Goal: Task Accomplishment & Management: Manage account settings

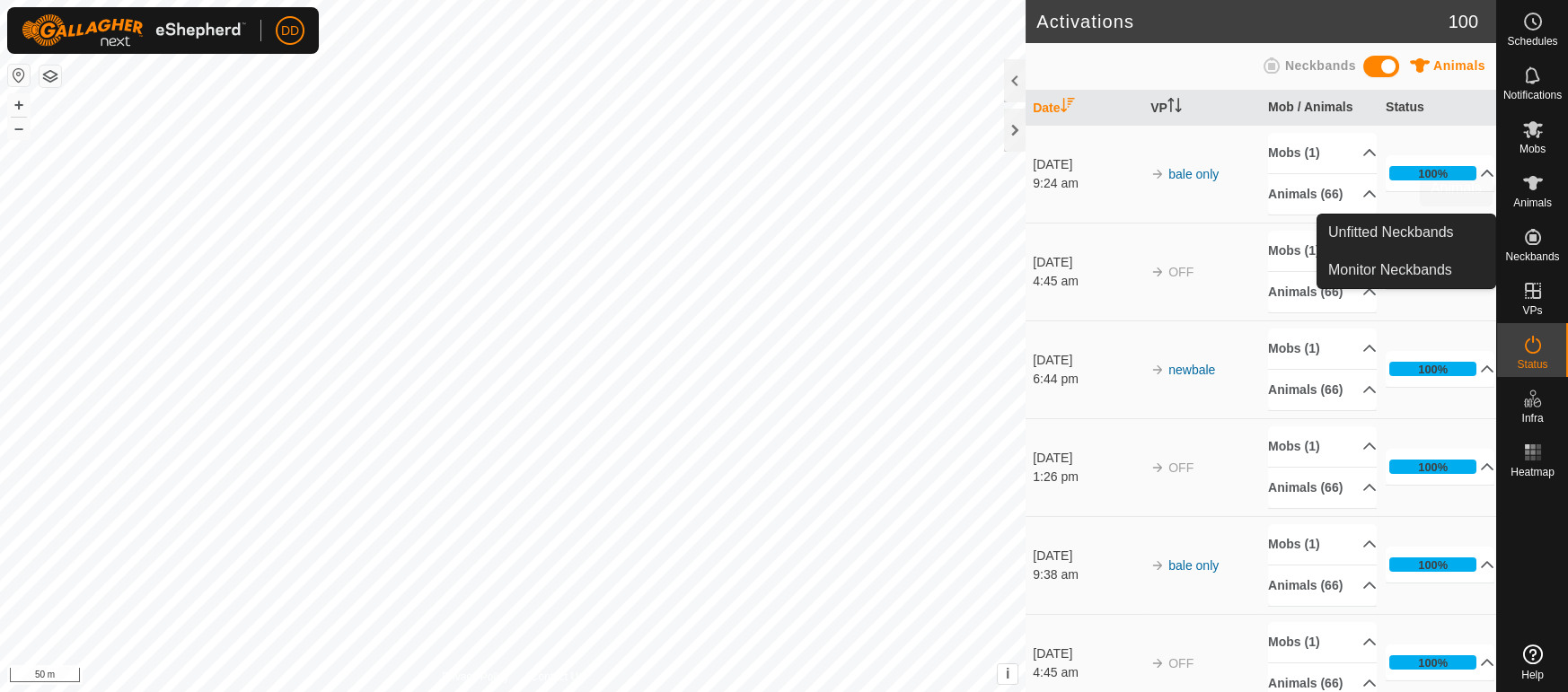
click at [1534, 183] on icon at bounding box center [1533, 183] width 20 height 15
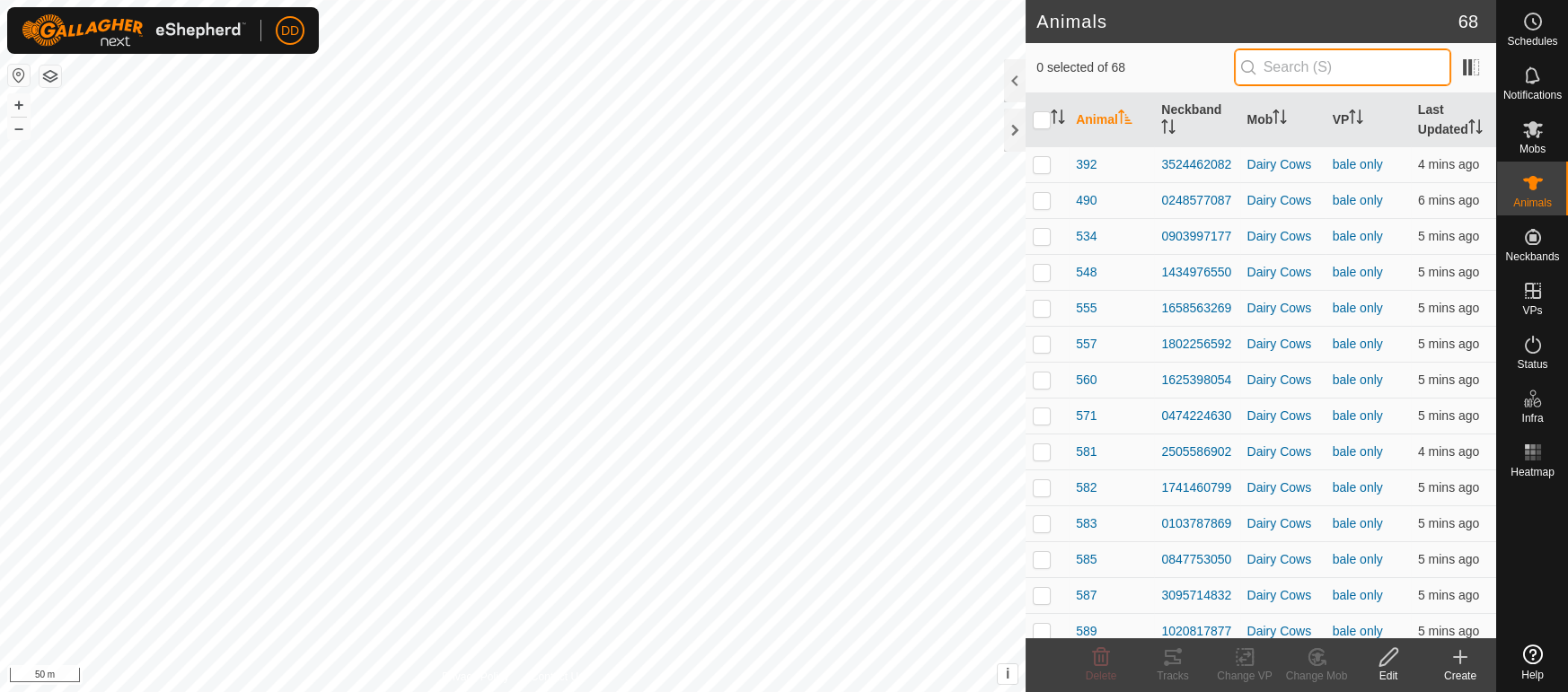
click at [1331, 67] on input "text" at bounding box center [1343, 67] width 217 height 37
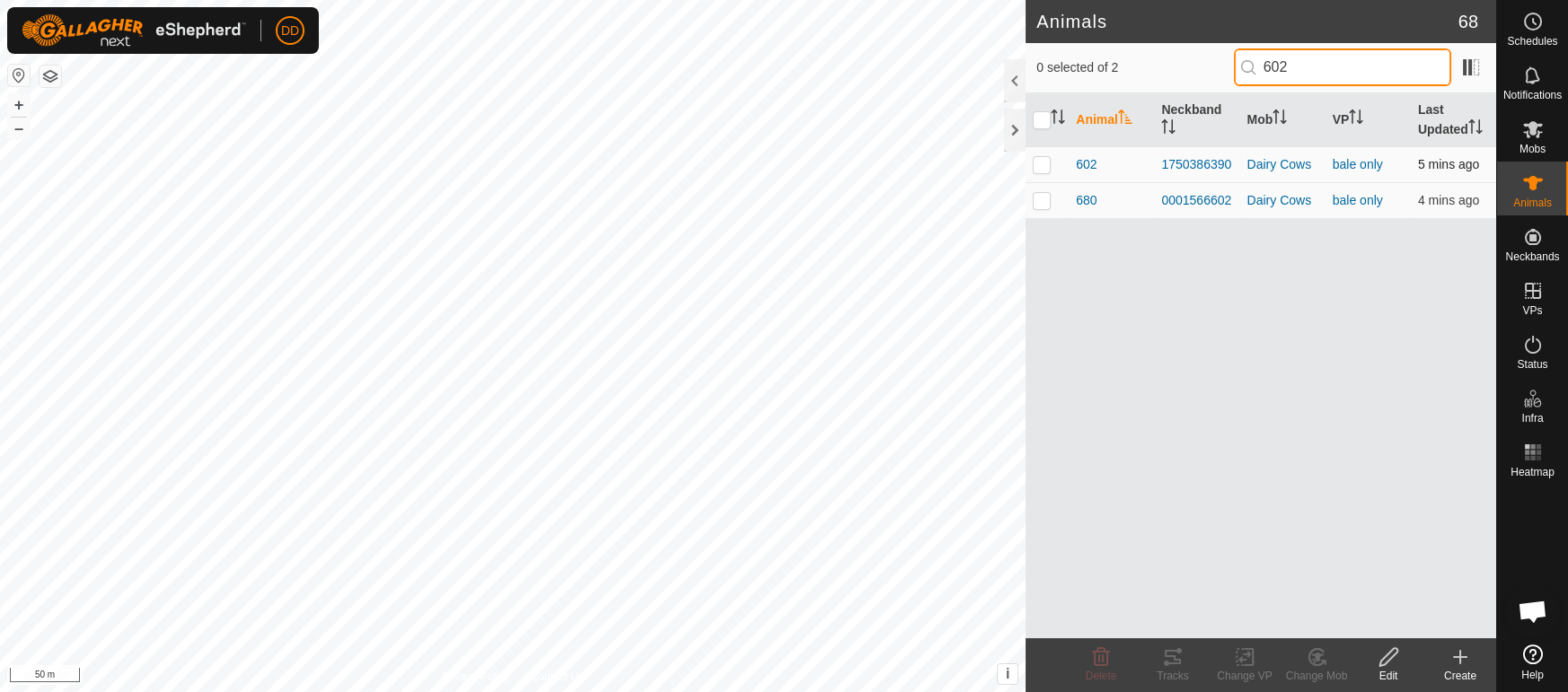
type input "602"
click at [1036, 162] on p-checkbox at bounding box center [1042, 164] width 18 height 15
checkbox input "true"
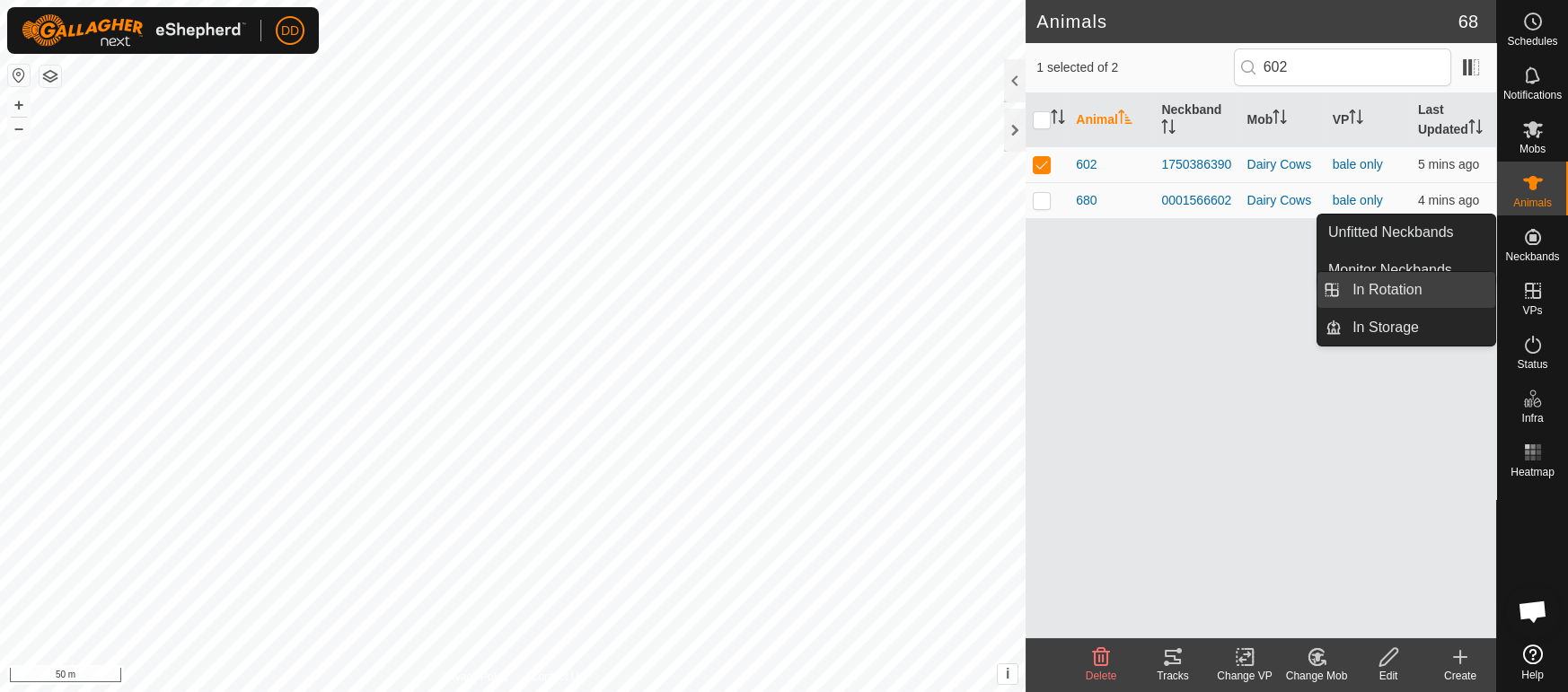
click at [1477, 298] on link "In Rotation" at bounding box center [1418, 289] width 153 height 36
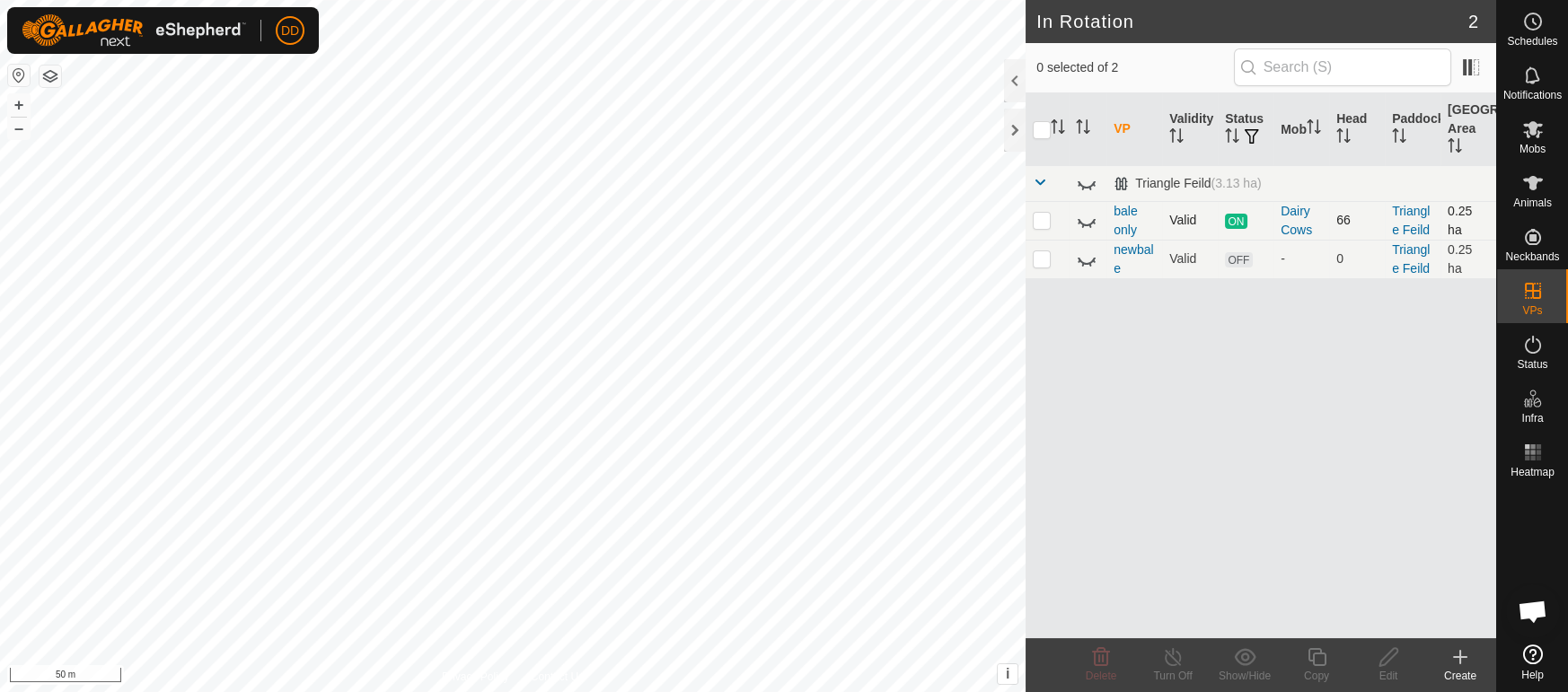
click at [1084, 225] on icon at bounding box center [1087, 221] width 22 height 22
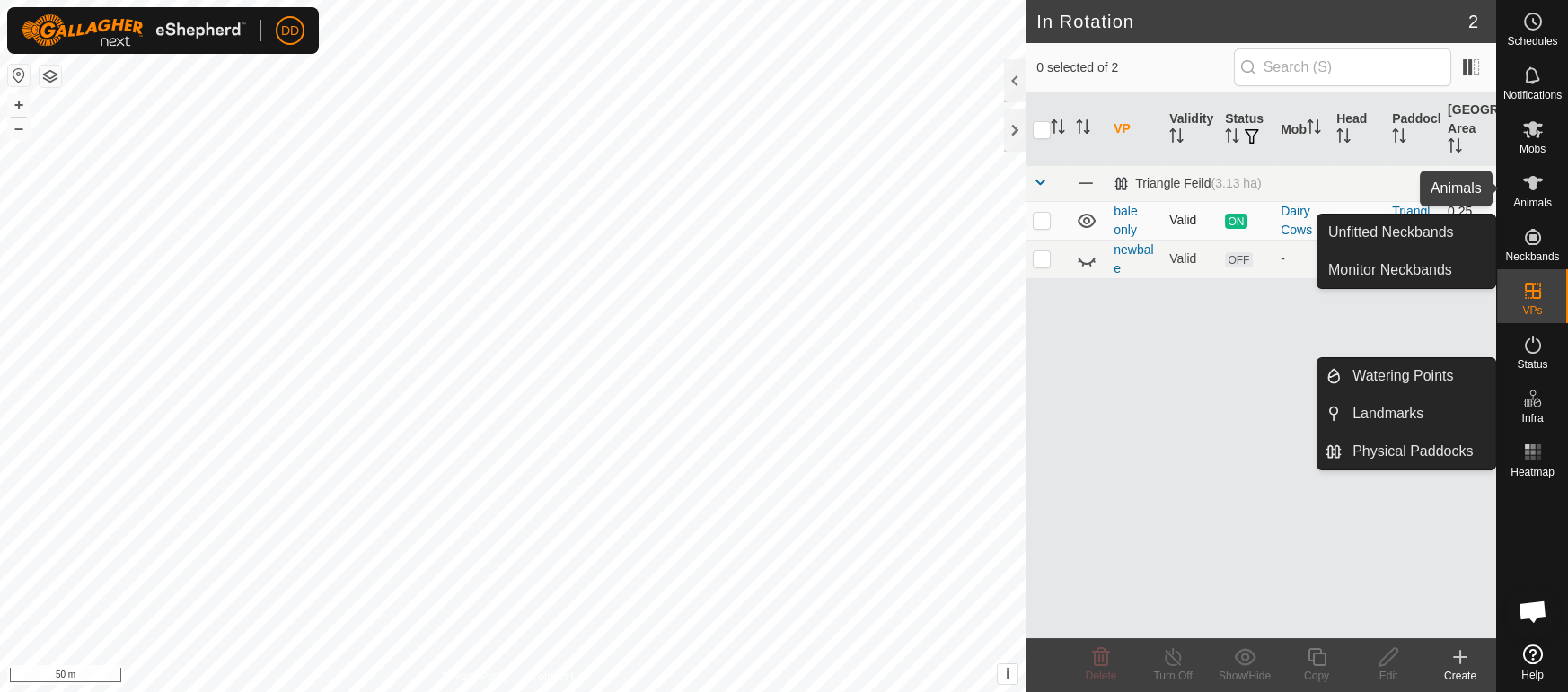
click at [1532, 195] on es-animals-svg-icon at bounding box center [1532, 183] width 32 height 29
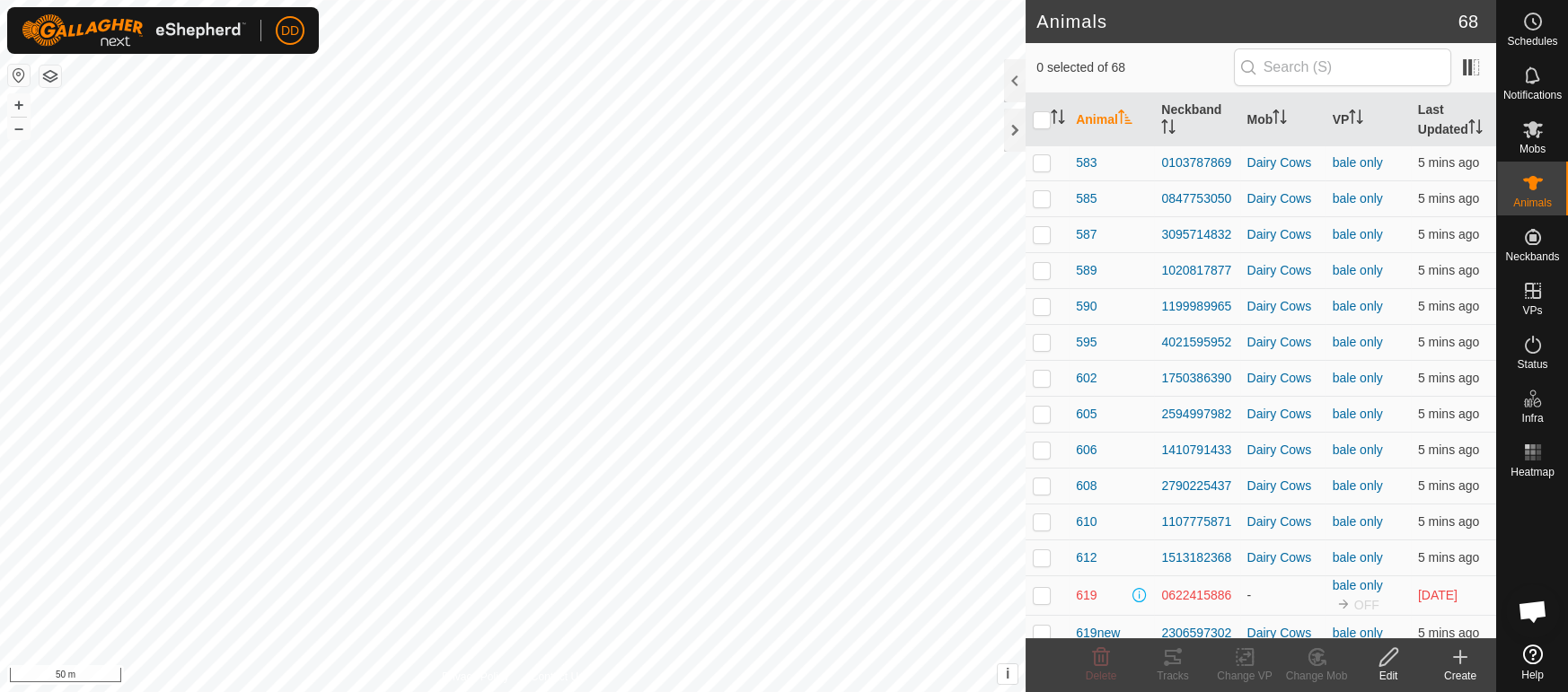
scroll to position [403, 0]
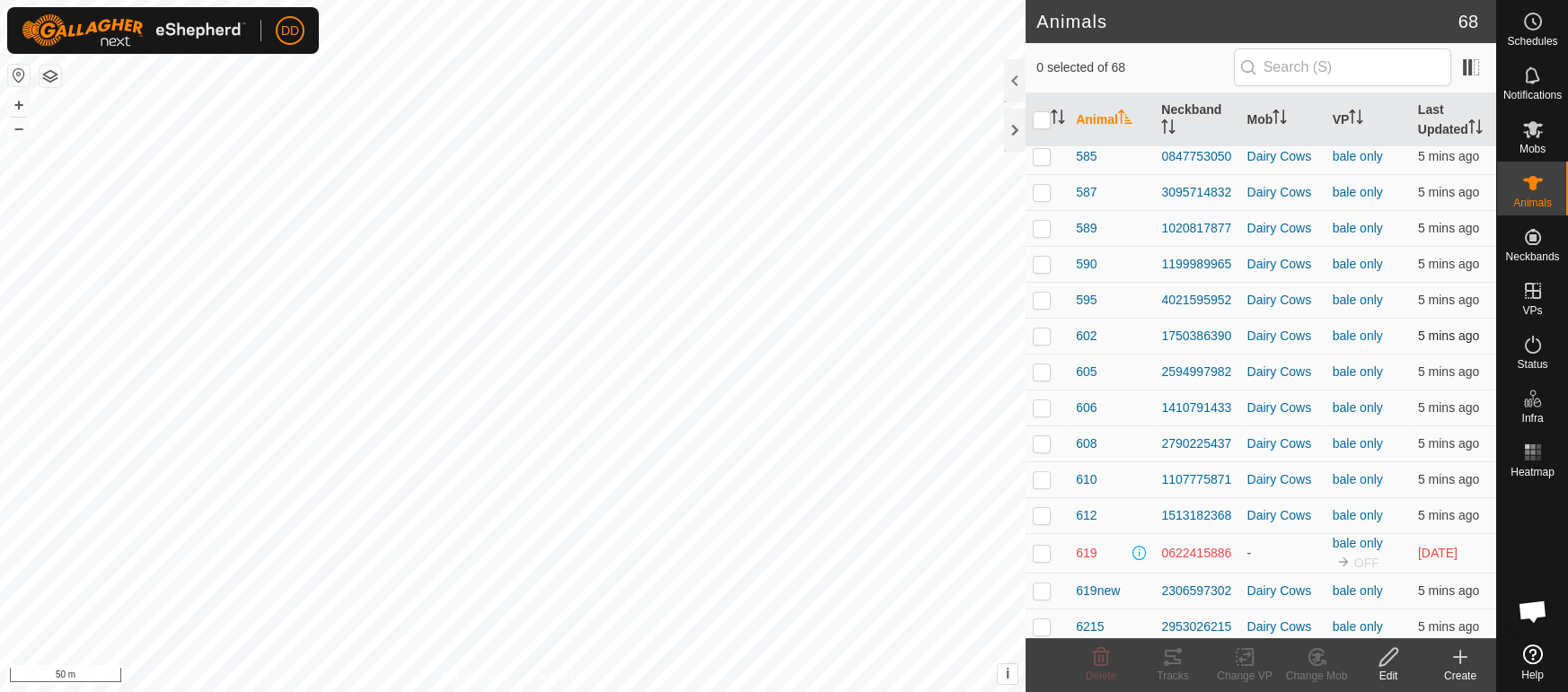
click at [1042, 332] on p-checkbox at bounding box center [1042, 336] width 18 height 15
checkbox input "true"
click at [1243, 656] on icon at bounding box center [1245, 657] width 23 height 22
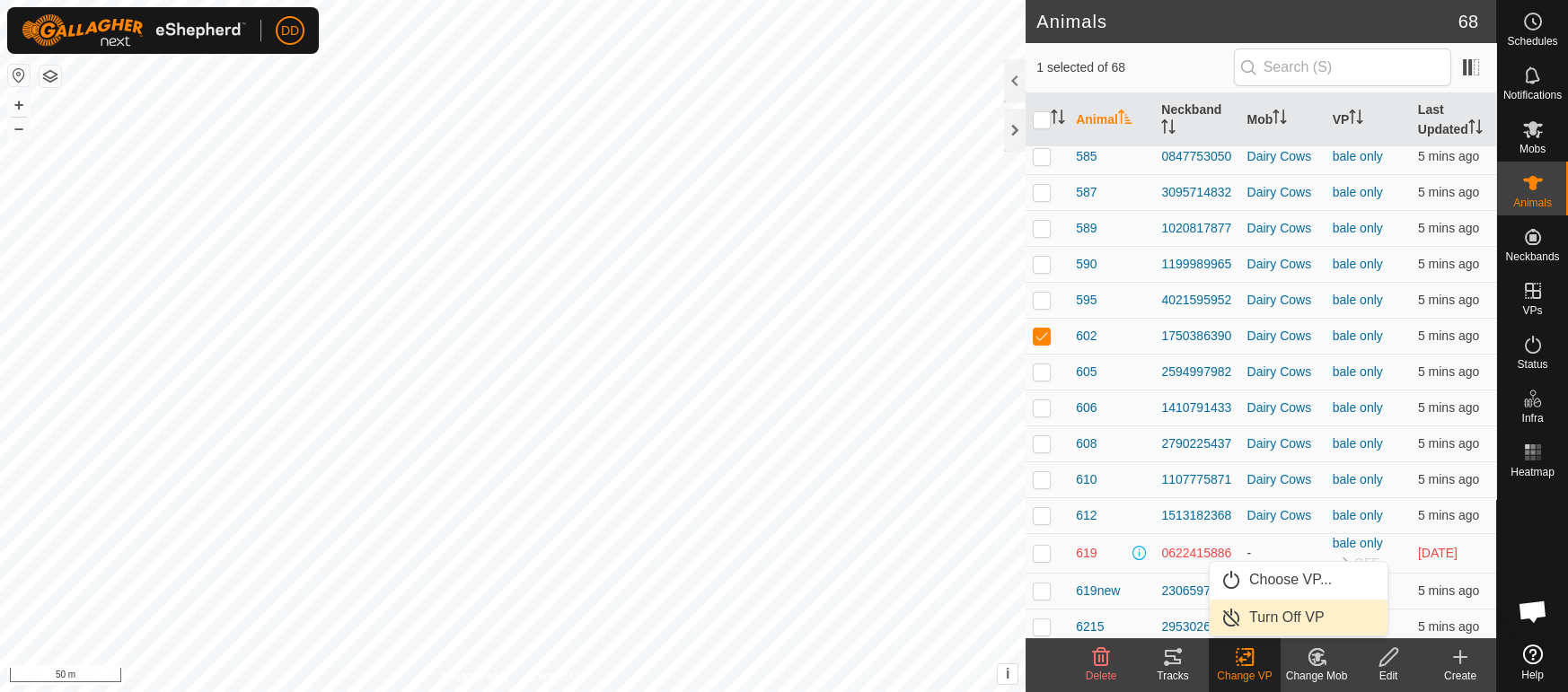
click at [1262, 614] on link "Turn Off VP" at bounding box center [1298, 617] width 178 height 36
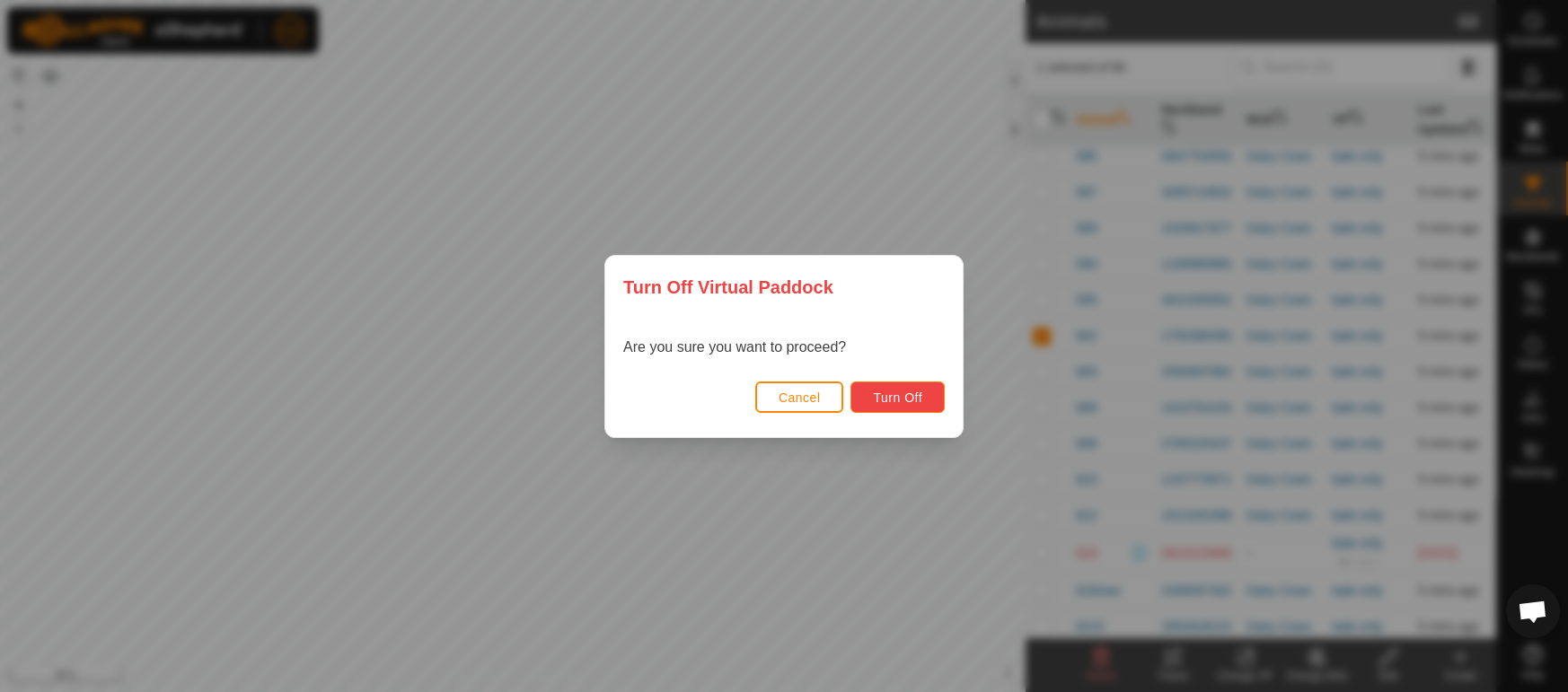
click at [901, 394] on span "Turn Off" at bounding box center [898, 398] width 49 height 15
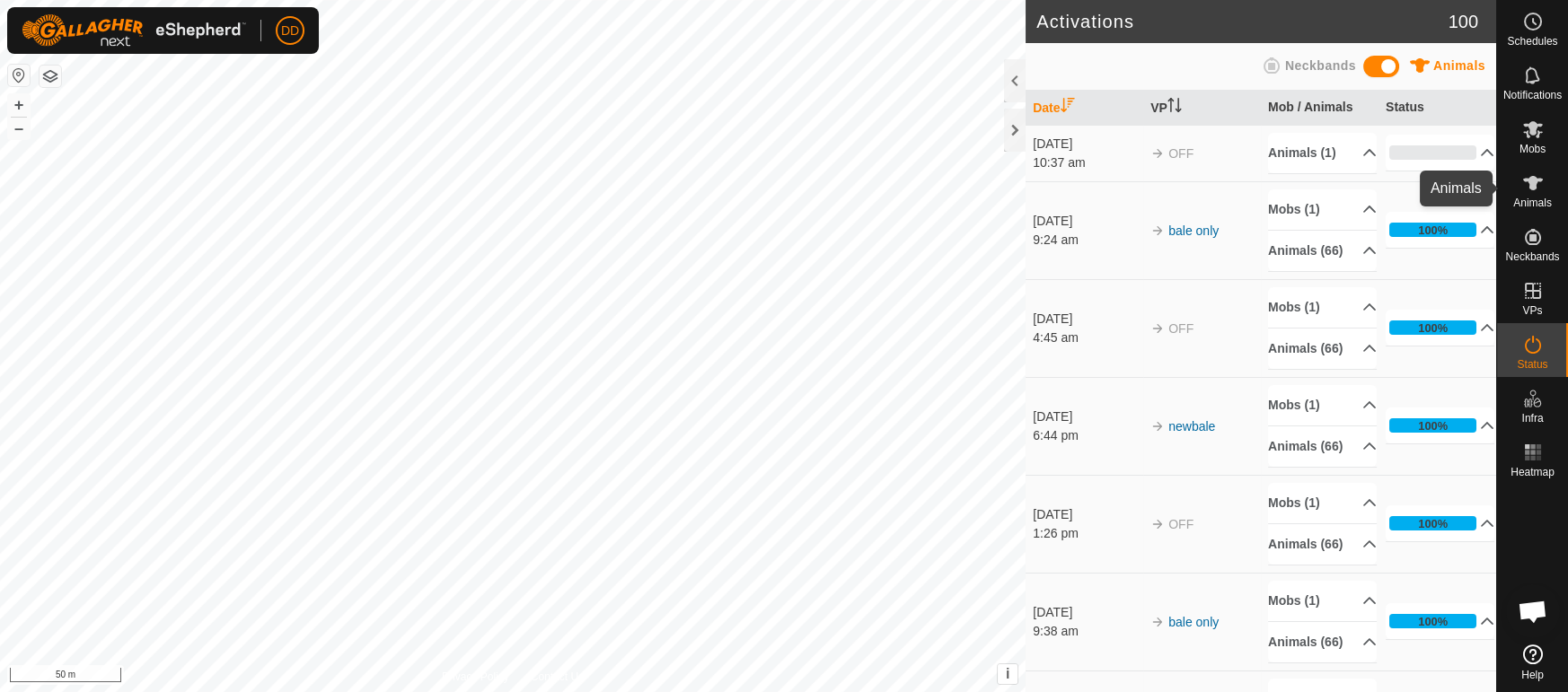
click at [1532, 201] on span "Animals" at bounding box center [1532, 203] width 38 height 11
